Goal: Transaction & Acquisition: Subscribe to service/newsletter

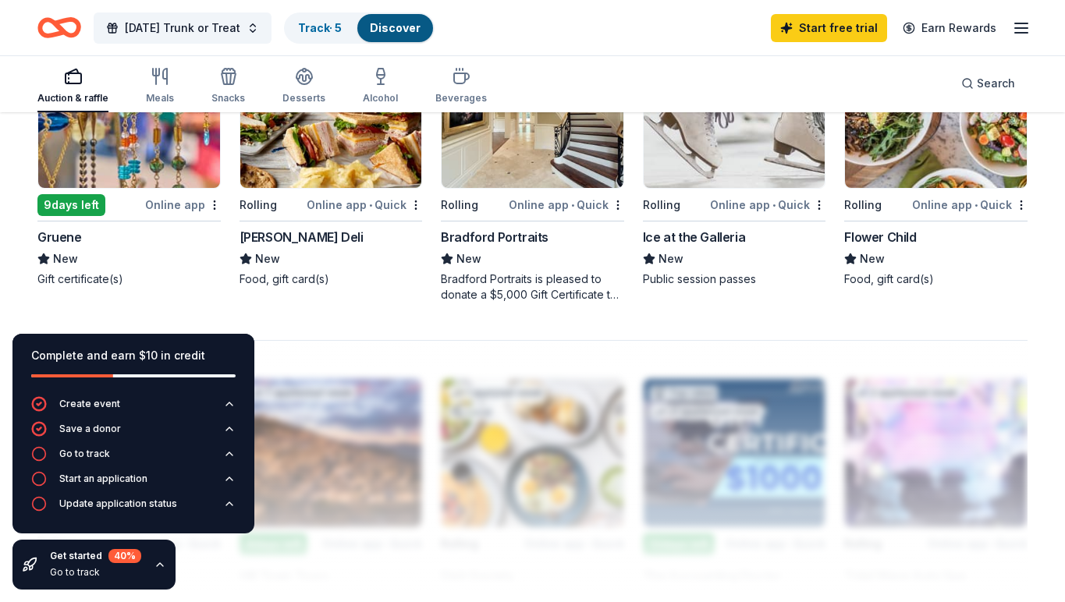
scroll to position [1153, 0]
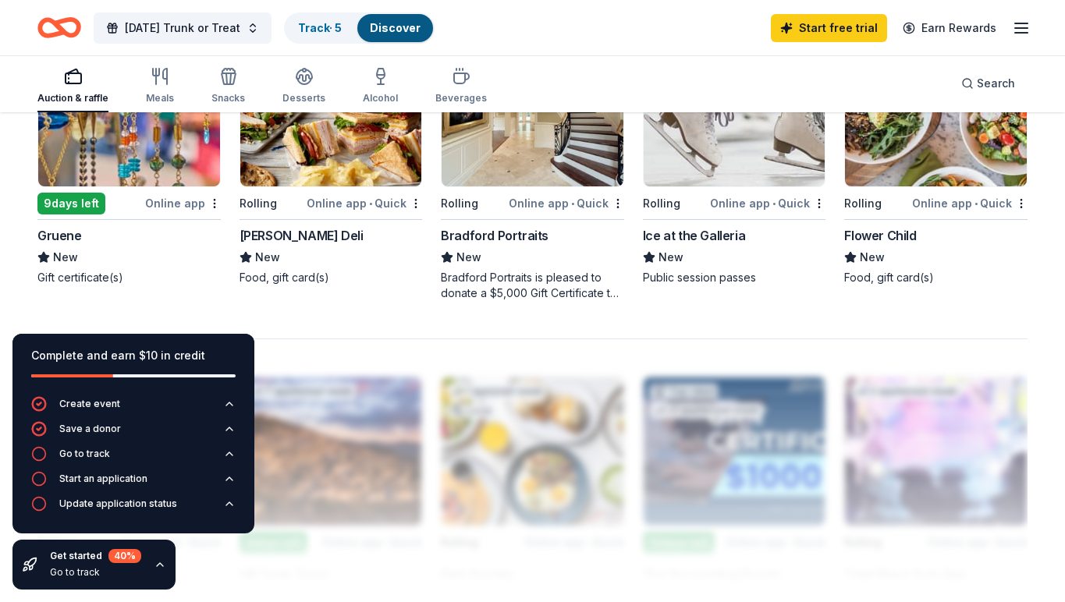
click at [329, 140] on img at bounding box center [331, 112] width 182 height 148
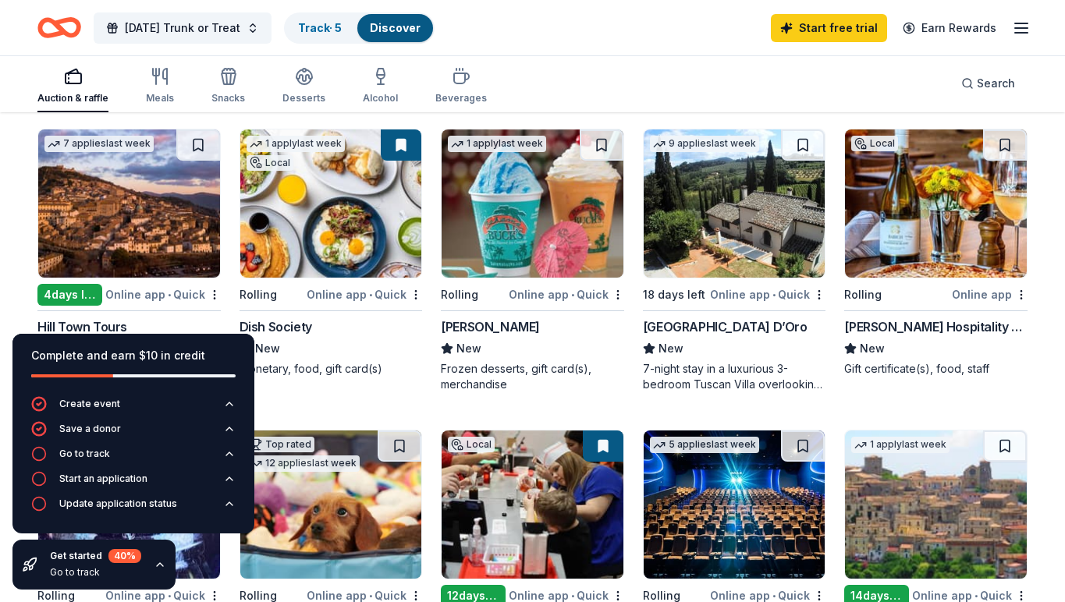
scroll to position [502, 0]
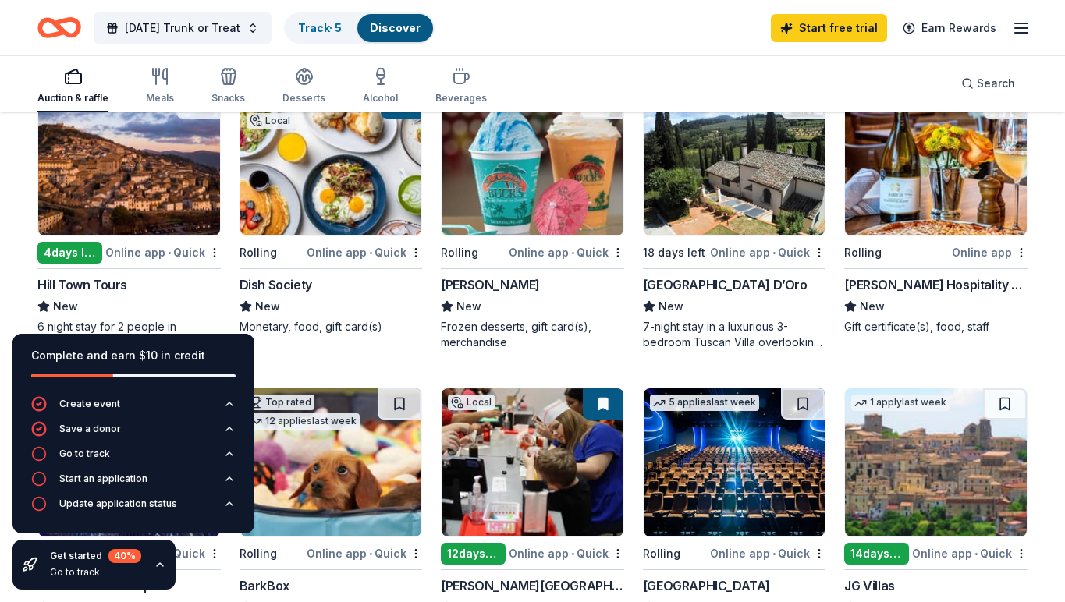
click at [526, 199] on img at bounding box center [533, 161] width 182 height 148
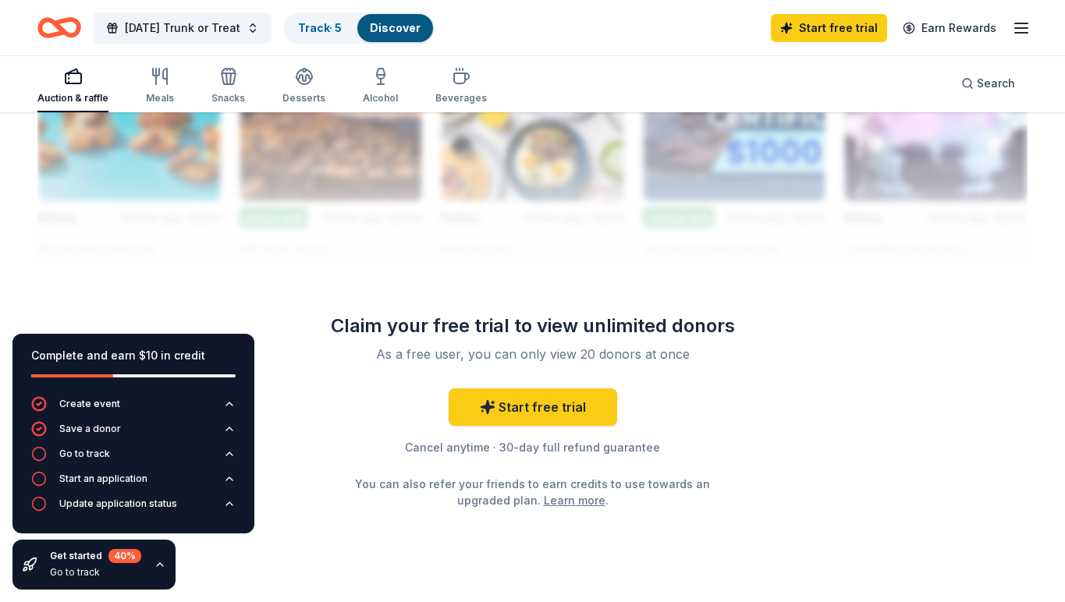
scroll to position [1515, 0]
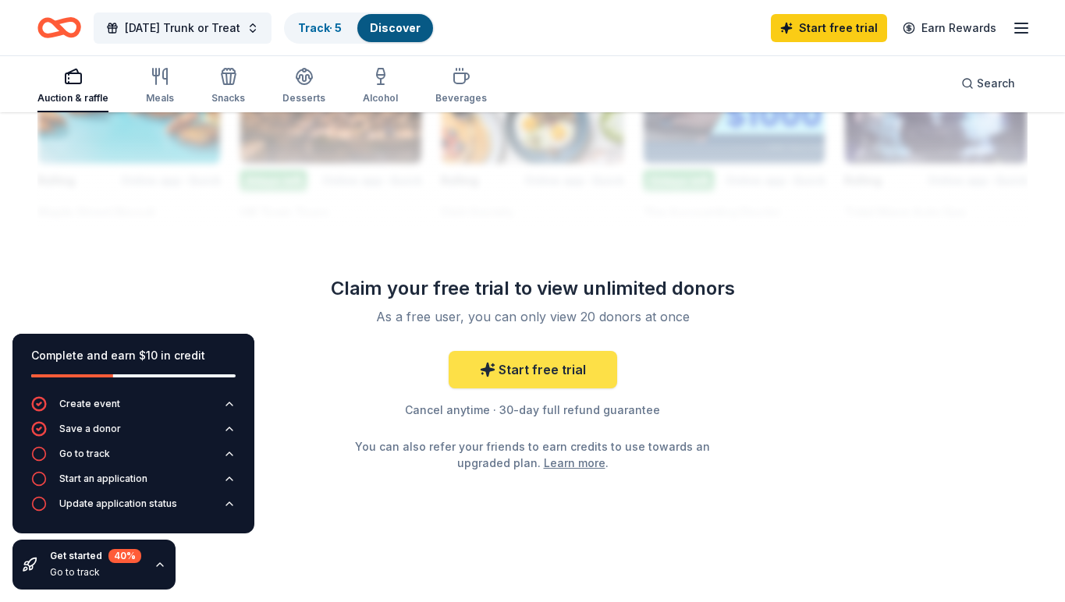
click at [518, 371] on link "Start free trial" at bounding box center [533, 369] width 168 height 37
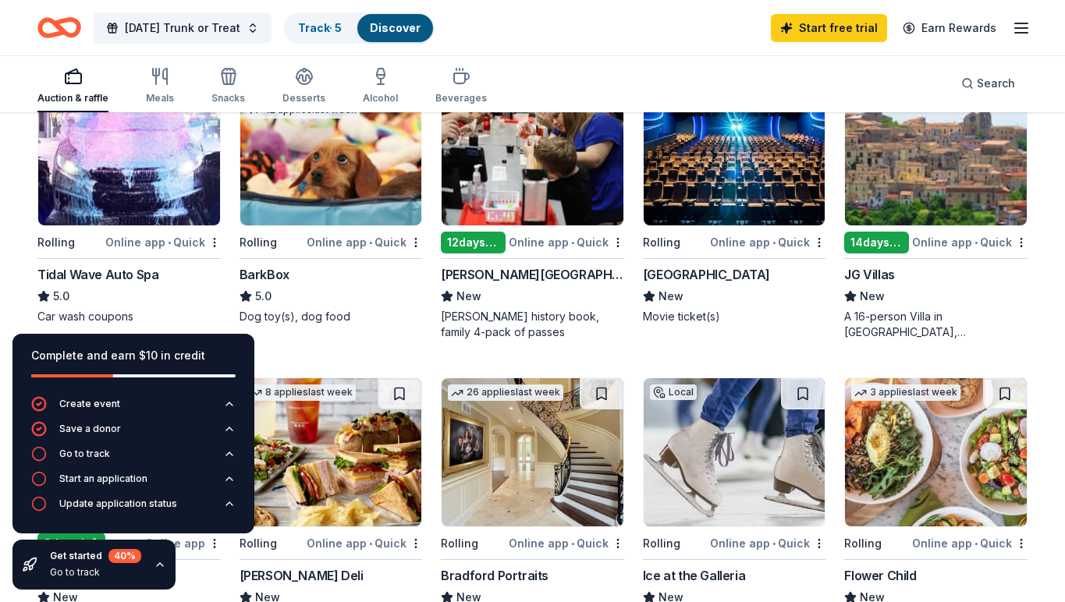
scroll to position [782, 0]
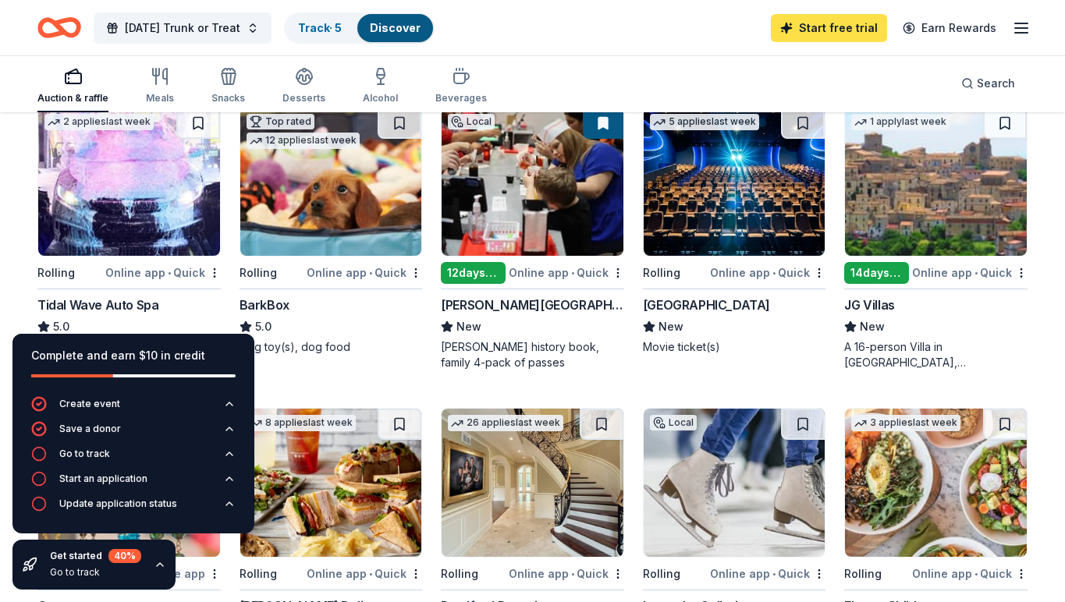
click at [818, 34] on link "Start free trial" at bounding box center [829, 28] width 116 height 28
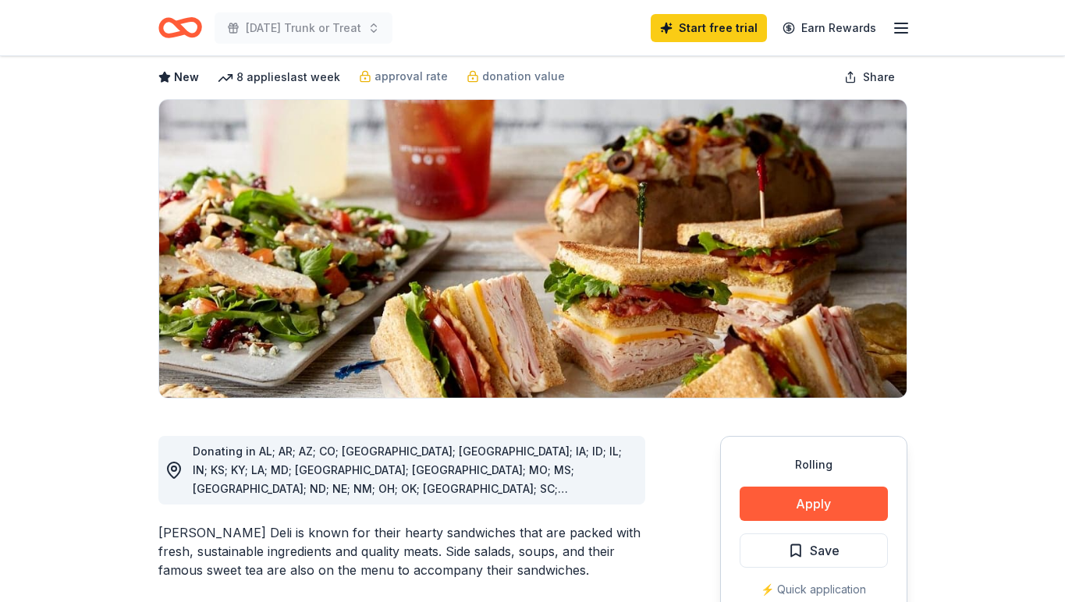
scroll to position [86, 0]
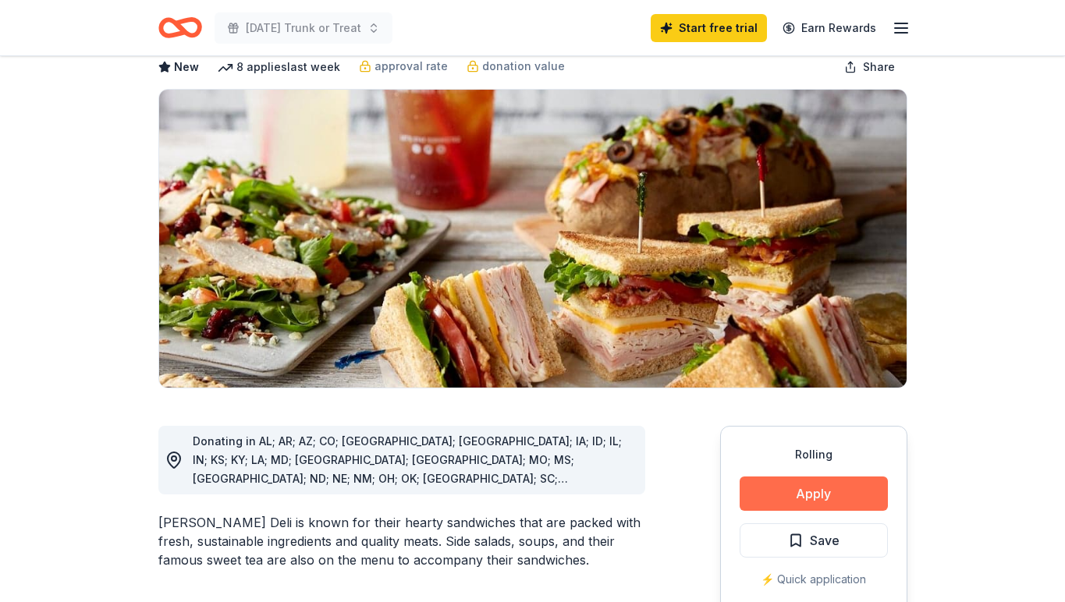
click at [797, 496] on button "Apply" at bounding box center [813, 494] width 148 height 34
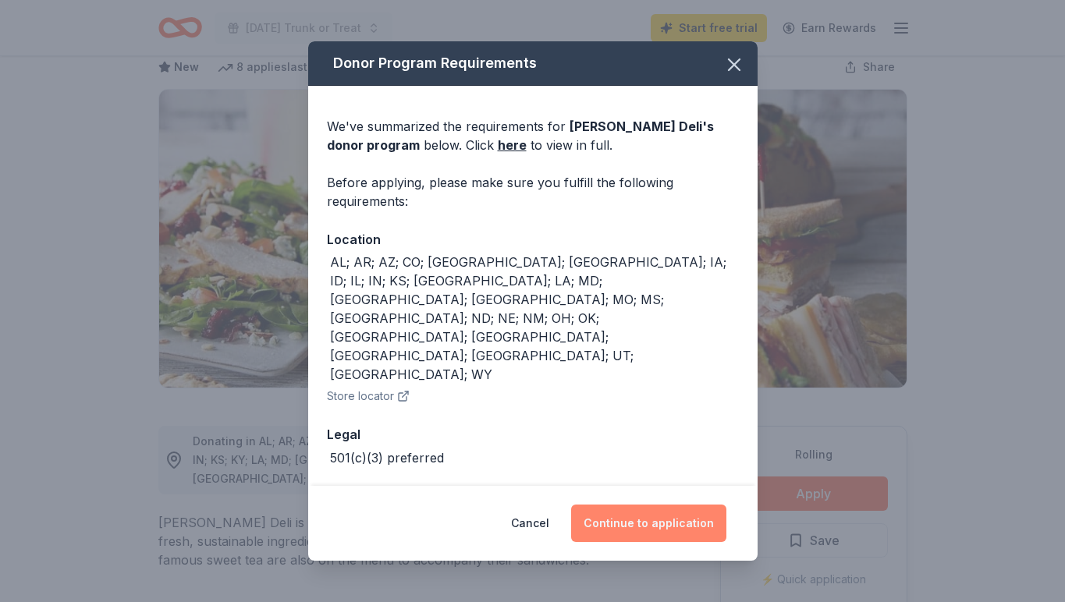
click at [635, 505] on button "Continue to application" at bounding box center [648, 523] width 155 height 37
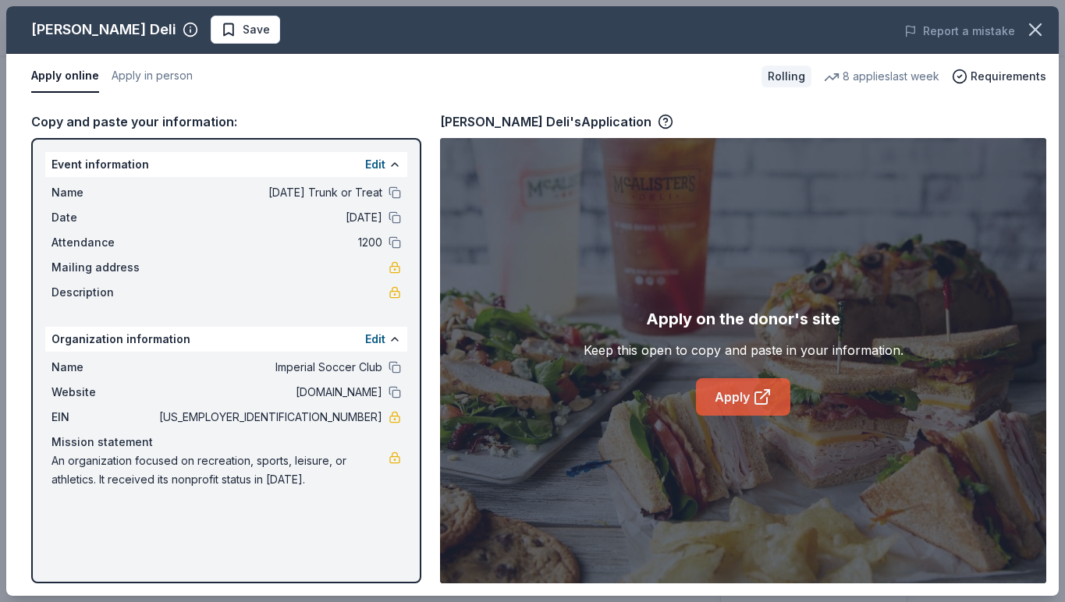
click at [725, 396] on link "Apply" at bounding box center [743, 396] width 94 height 37
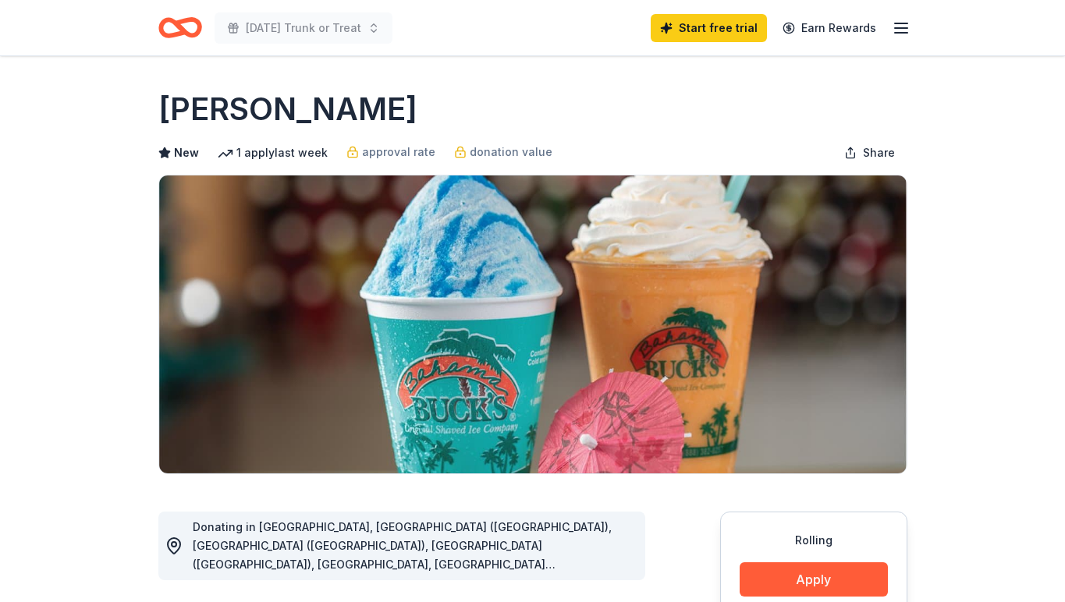
scroll to position [28, 0]
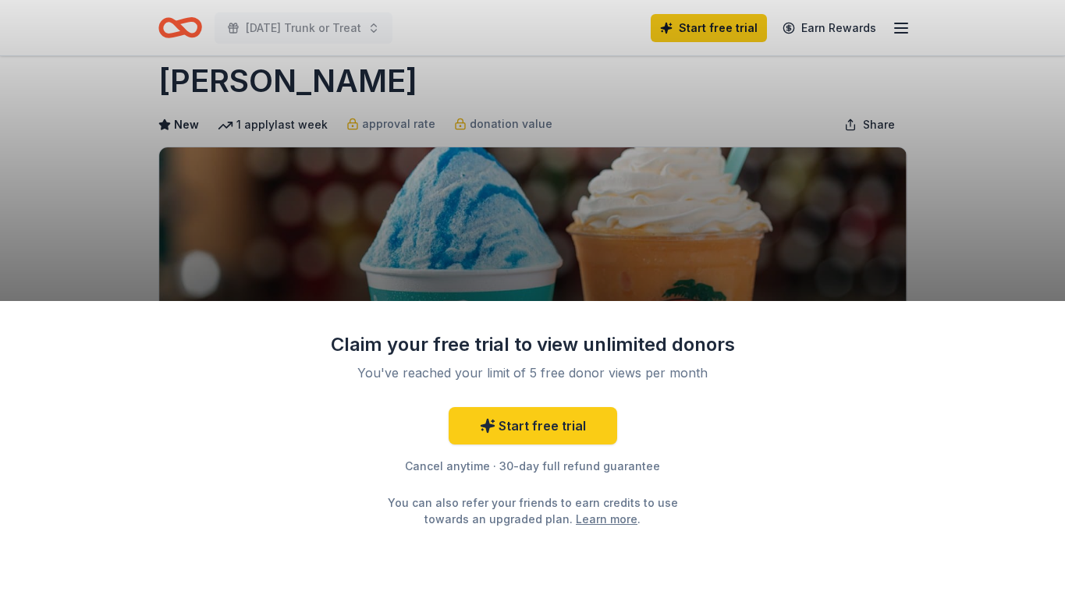
click at [1009, 208] on div "Claim your free trial to view unlimited donors You've reached your limit of 5 f…" at bounding box center [532, 301] width 1065 height 602
click at [506, 422] on link "Start free trial" at bounding box center [533, 425] width 168 height 37
click at [1033, 157] on div "Claim your free trial to view unlimited donors You've reached your limit of 5 f…" at bounding box center [532, 301] width 1065 height 602
click at [697, 28] on div "Claim your free trial to view unlimited donors You've reached your limit of 5 f…" at bounding box center [532, 301] width 1065 height 602
click at [492, 420] on icon at bounding box center [488, 426] width 16 height 16
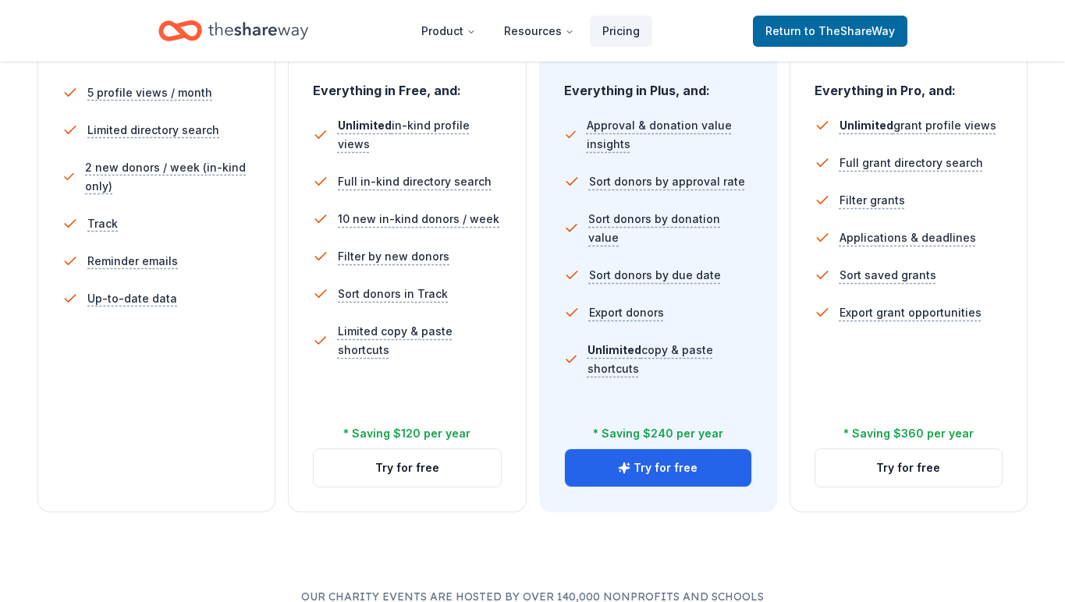
scroll to position [451, 0]
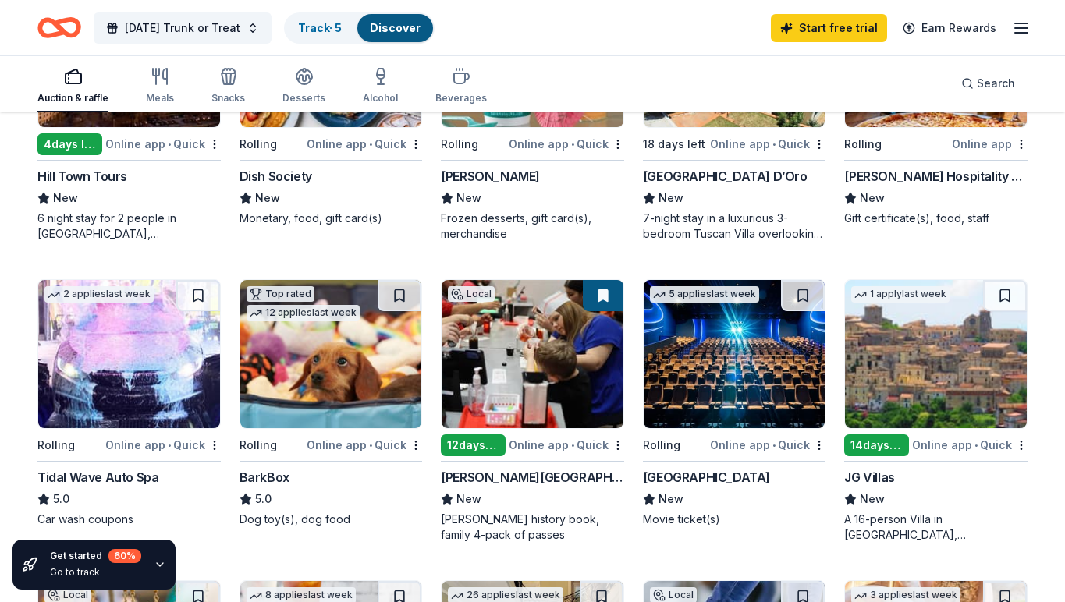
scroll to position [615, 0]
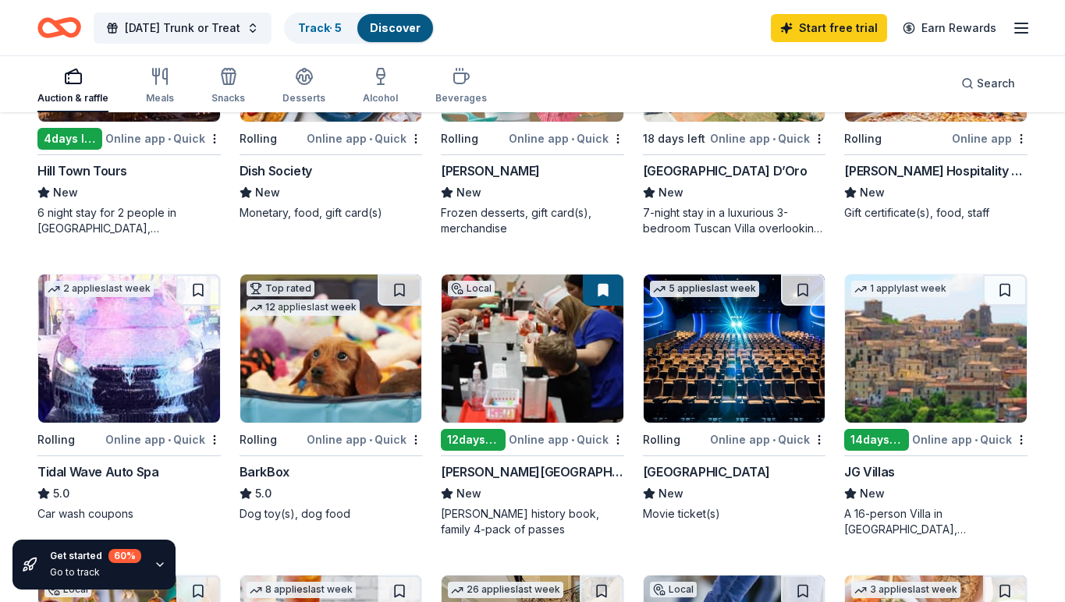
click at [339, 378] on img at bounding box center [331, 349] width 182 height 148
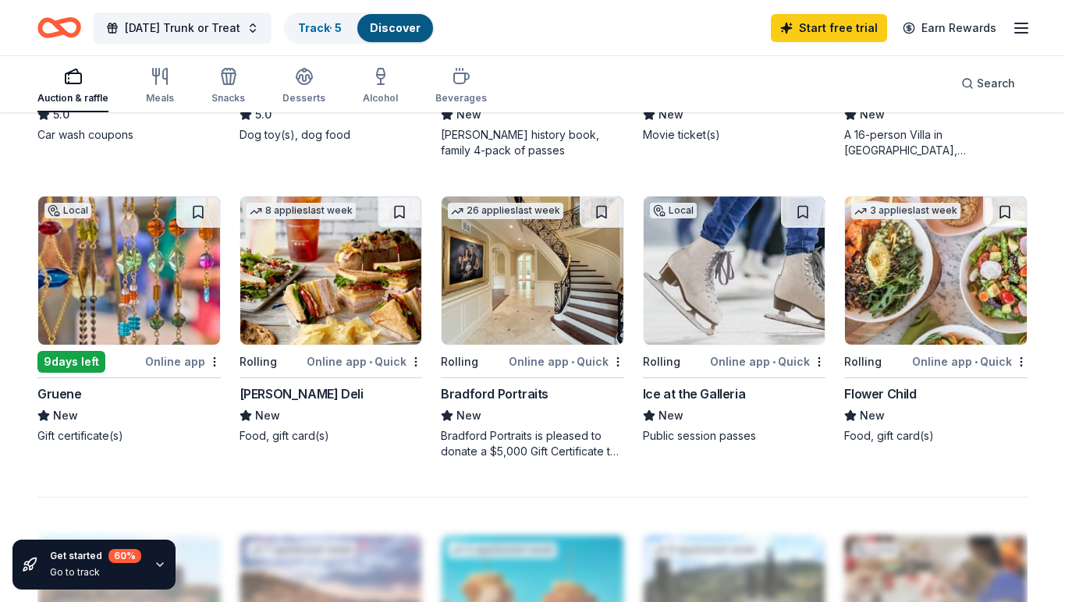
scroll to position [984, 0]
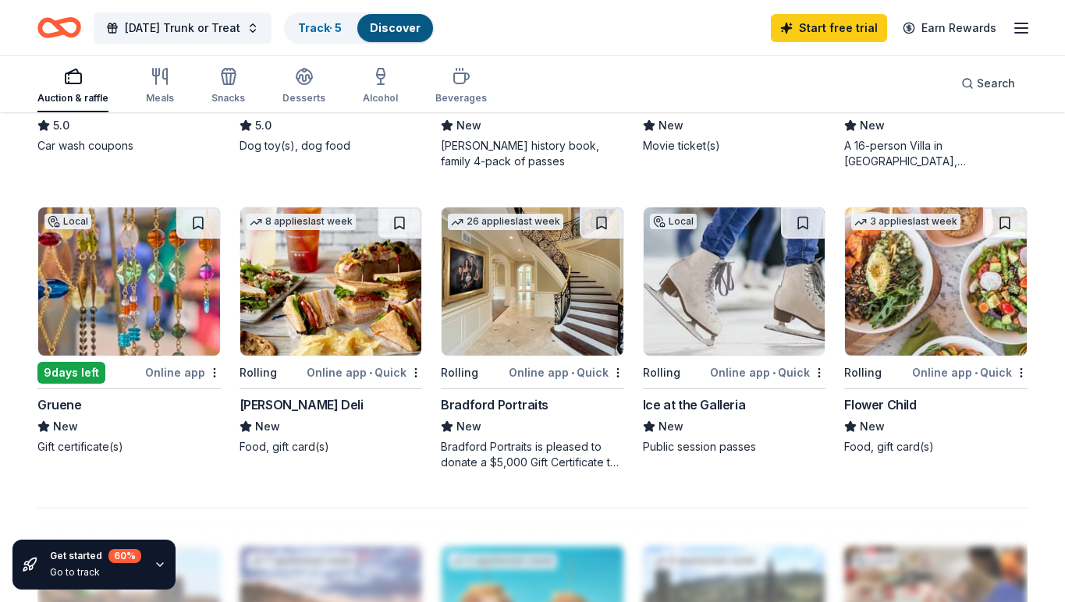
click at [348, 283] on img at bounding box center [331, 281] width 182 height 148
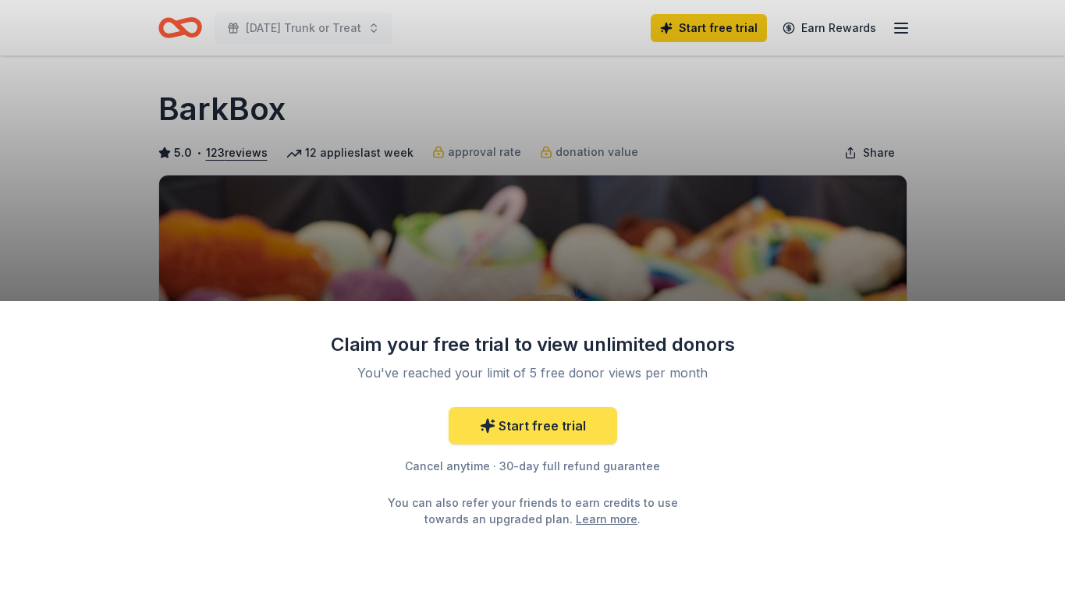
click at [520, 420] on link "Start free trial" at bounding box center [533, 425] width 168 height 37
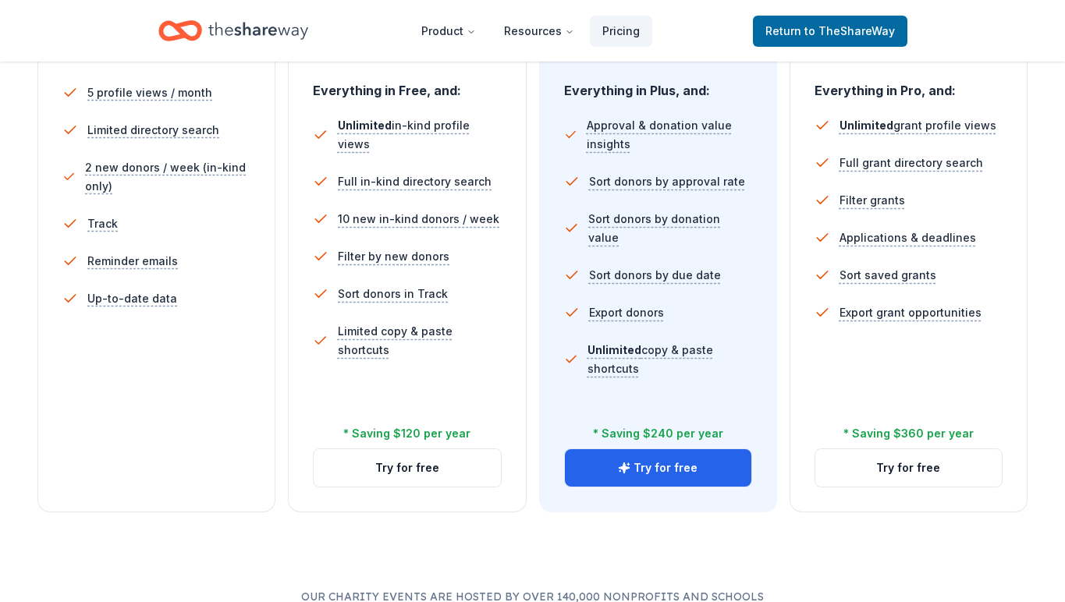
scroll to position [454, 0]
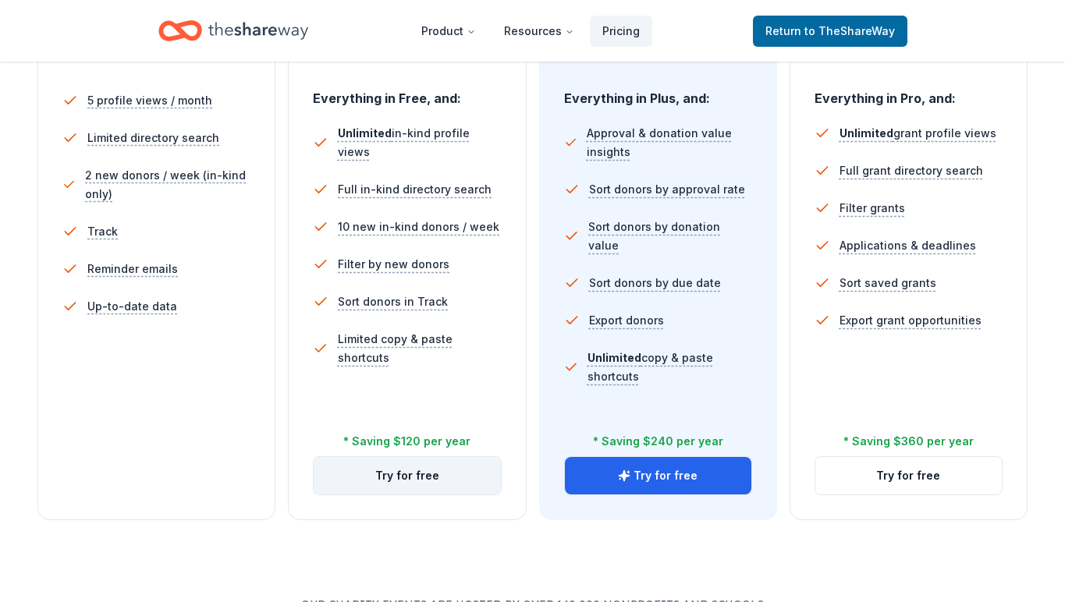
click at [413, 483] on button "Try for free" at bounding box center [407, 475] width 186 height 37
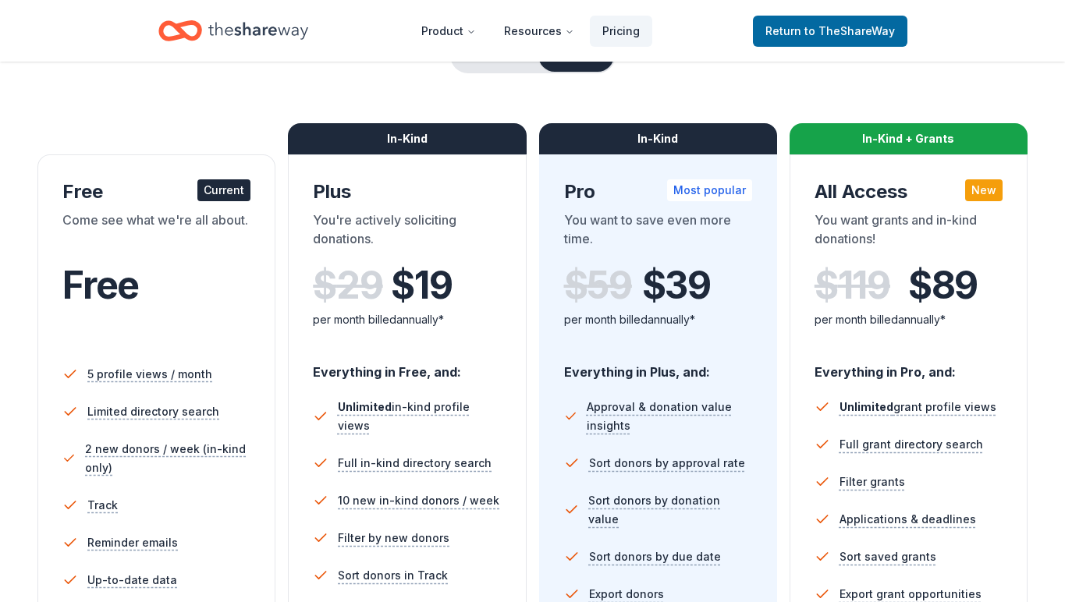
scroll to position [183, 0]
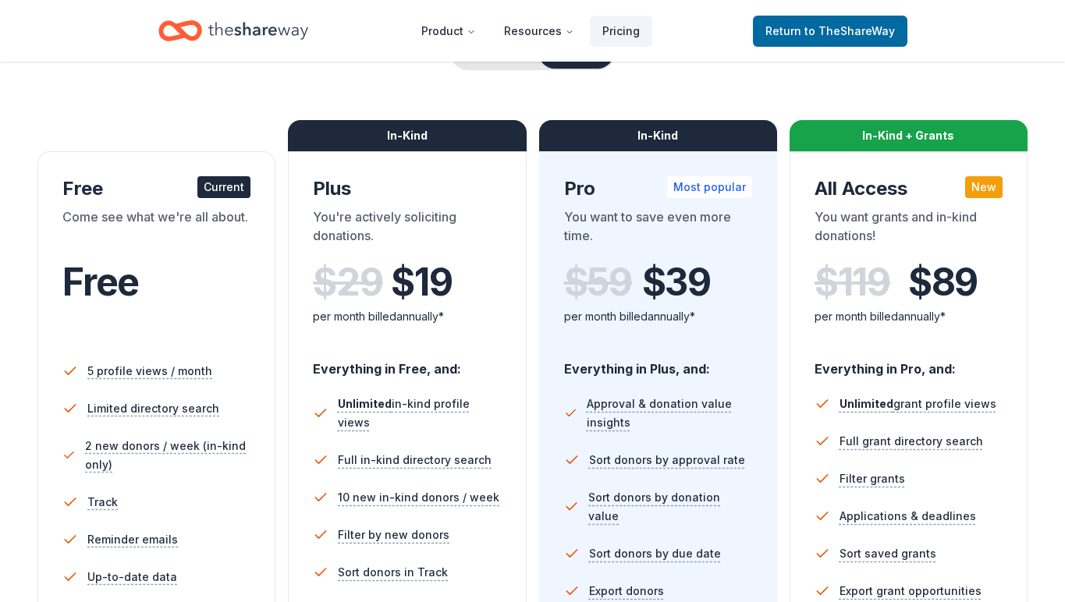
click at [402, 133] on div "In-Kind" at bounding box center [407, 135] width 238 height 31
click at [436, 237] on div "You're actively soliciting donations." at bounding box center [407, 229] width 188 height 44
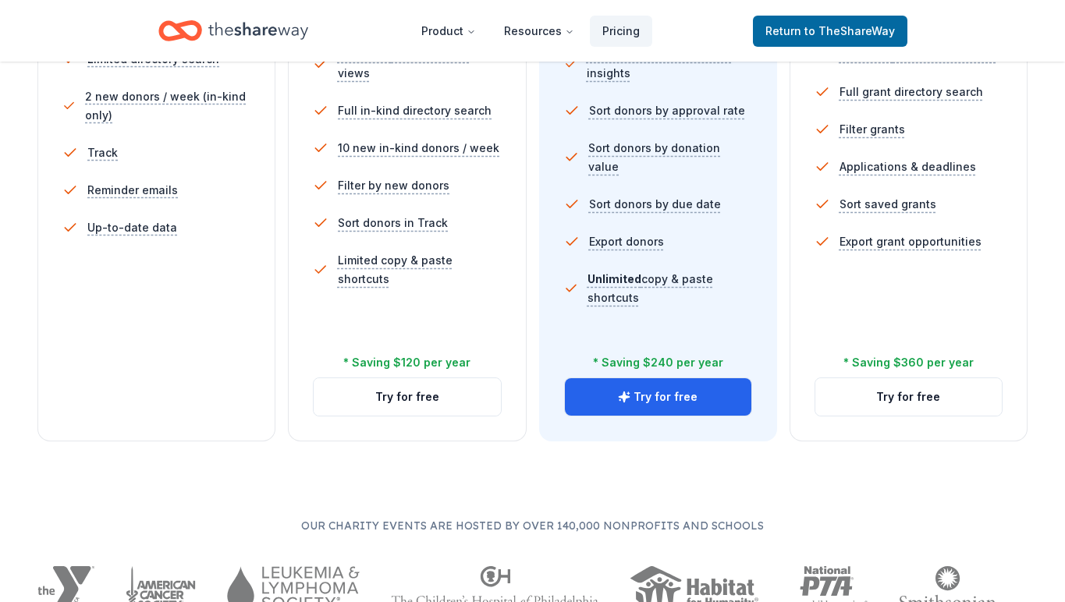
scroll to position [534, 0]
click at [417, 402] on button "Try for free" at bounding box center [407, 396] width 186 height 37
